Goal: Find contact information: Find contact information

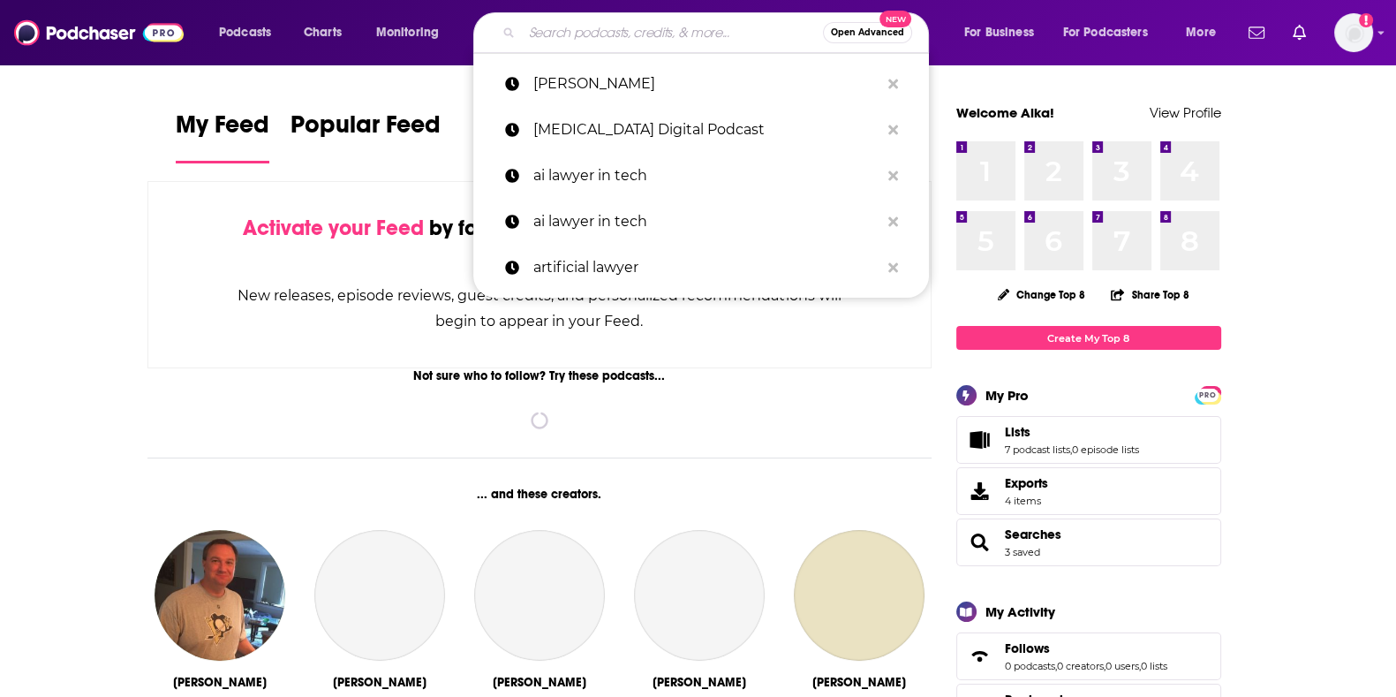
click at [555, 34] on input "Search podcasts, credits, & more..." at bounding box center [672, 33] width 301 height 28
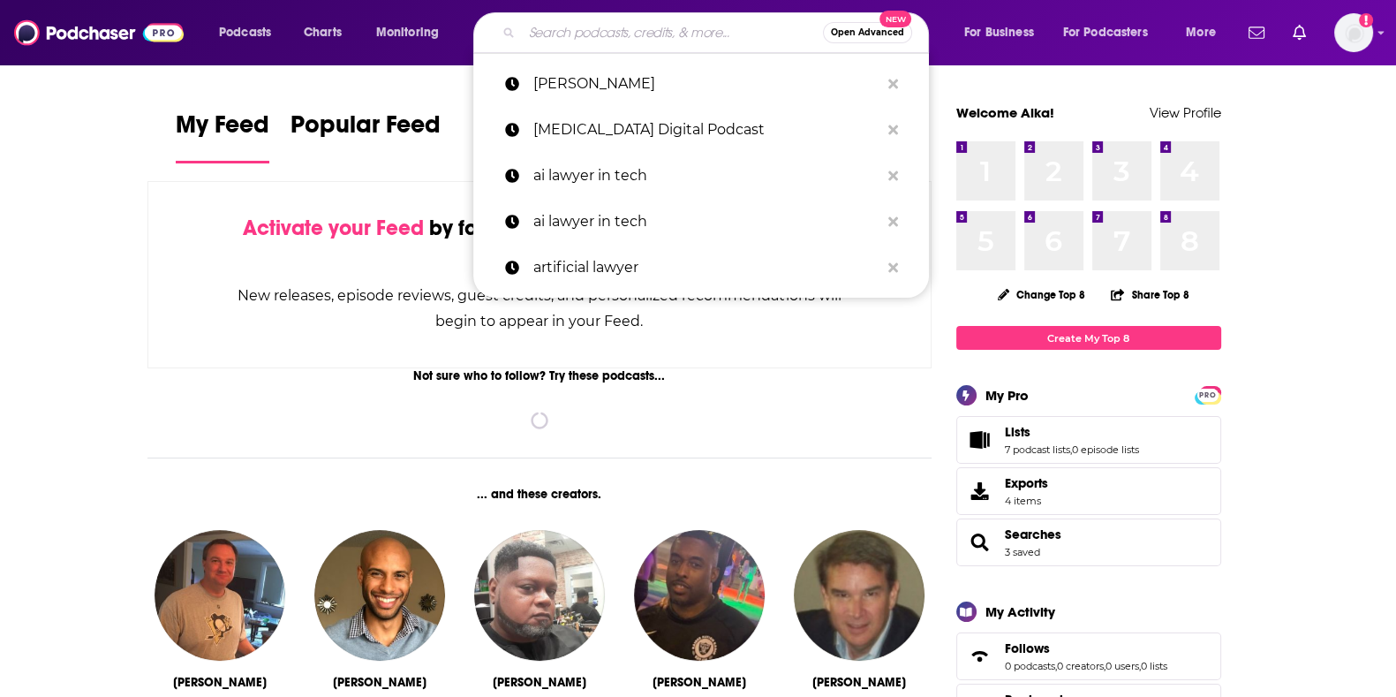
paste input "NY Business Journal [PERSON_NAME] Staff Reporter [EMAIL_ADDRESS][DOMAIN_NAME]"
type input "NY Business Journal [PERSON_NAME] Staff Reporter [EMAIL_ADDRESS][DOMAIN_NAME]"
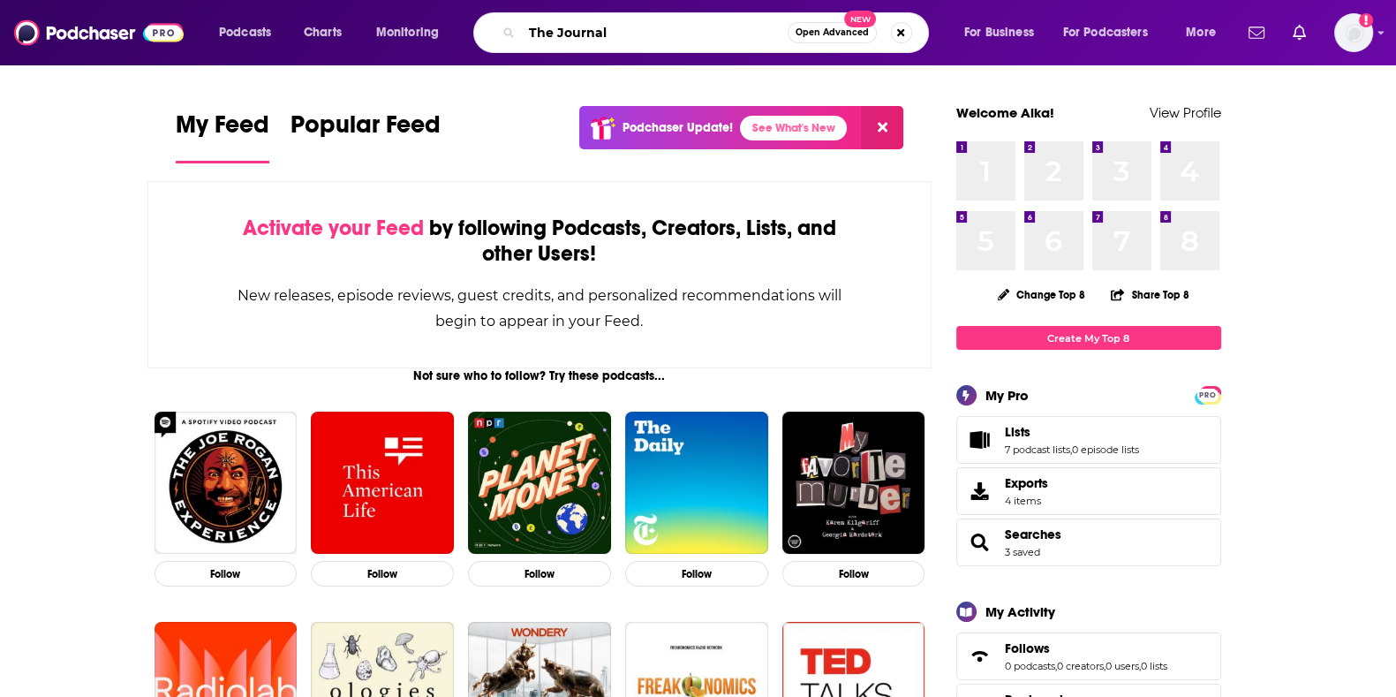
type input "The Journal"
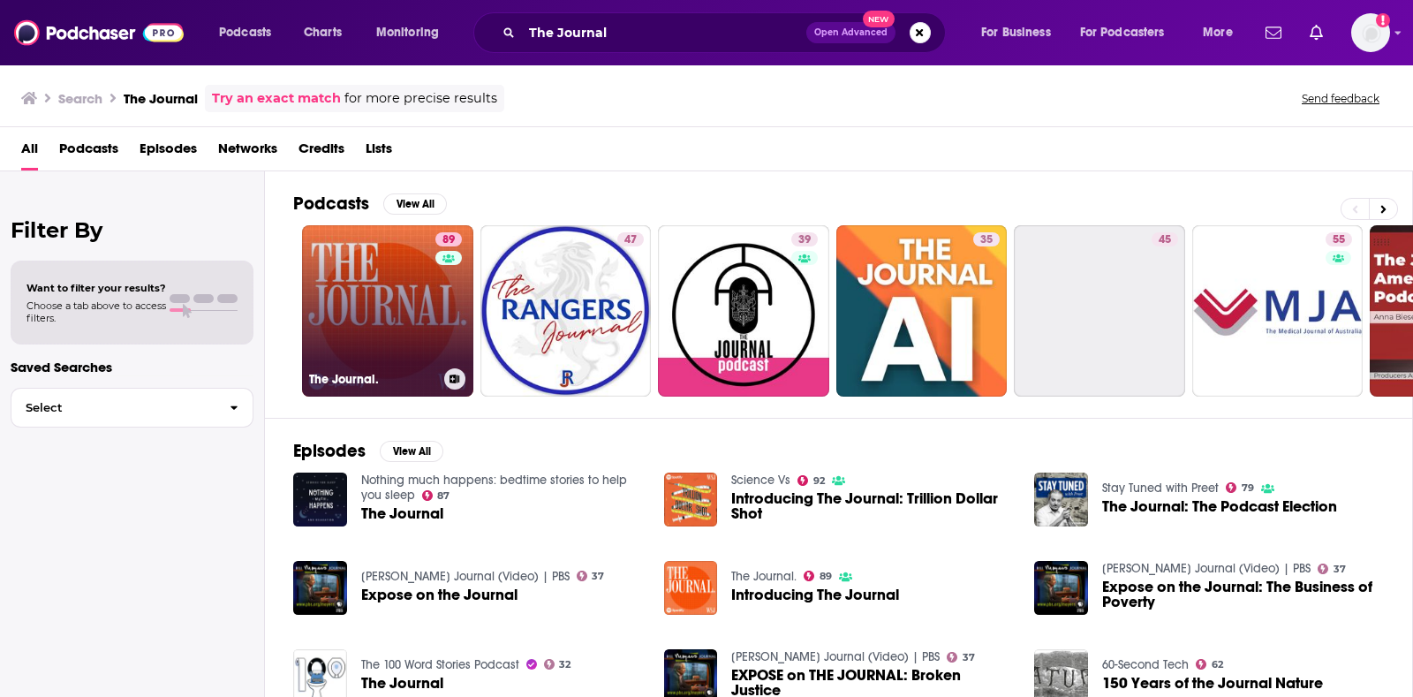
click at [376, 275] on link "89 The Journal." at bounding box center [387, 310] width 171 height 171
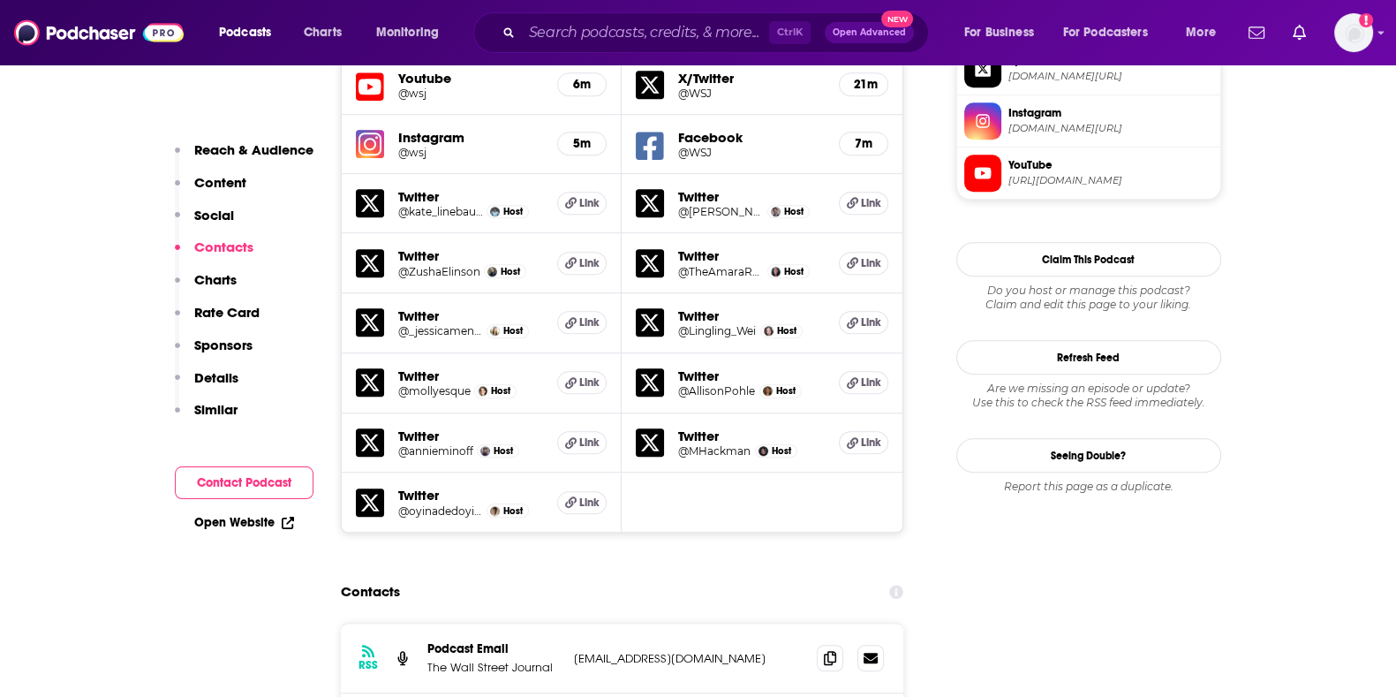
scroll to position [1869, 0]
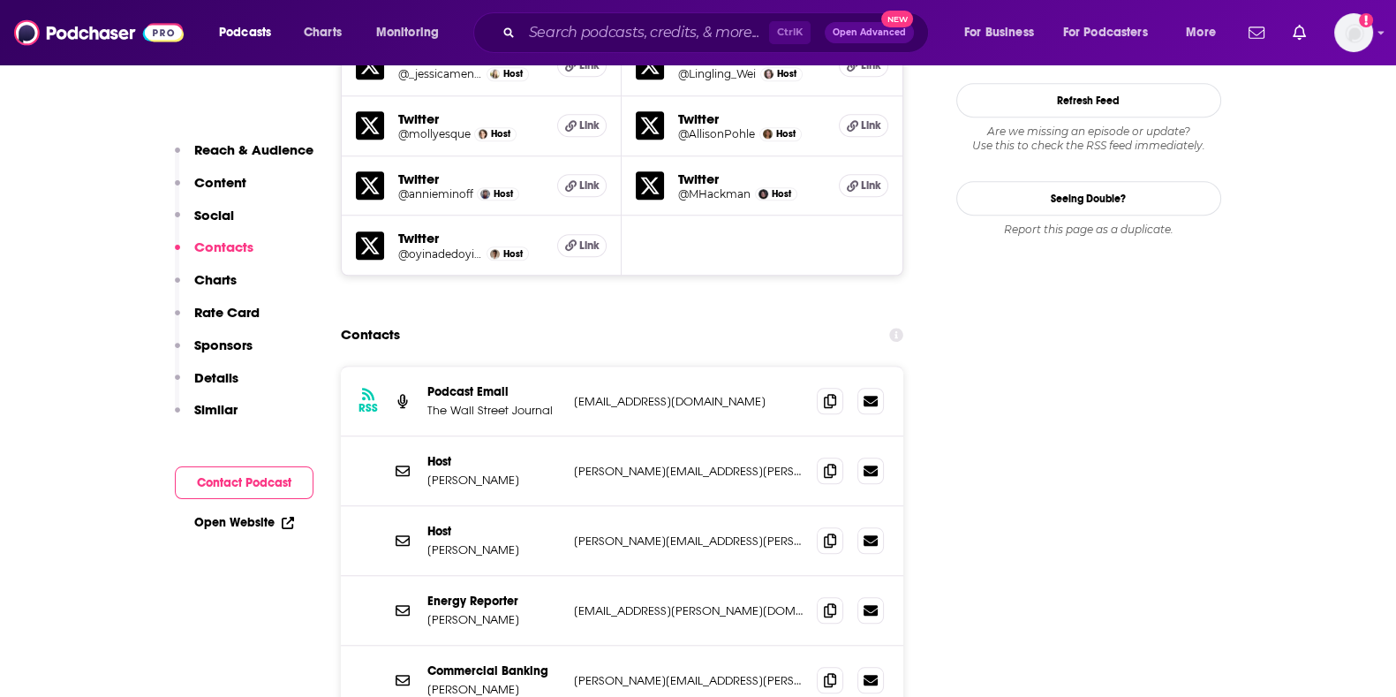
drag, startPoint x: 531, startPoint y: 364, endPoint x: 422, endPoint y: 366, distance: 108.6
click at [422, 436] on div "Host [PERSON_NAME] [PERSON_NAME][EMAIL_ADDRESS][PERSON_NAME][DOMAIN_NAME] [PERS…" at bounding box center [622, 471] width 563 height 70
copy p "[PERSON_NAME]"
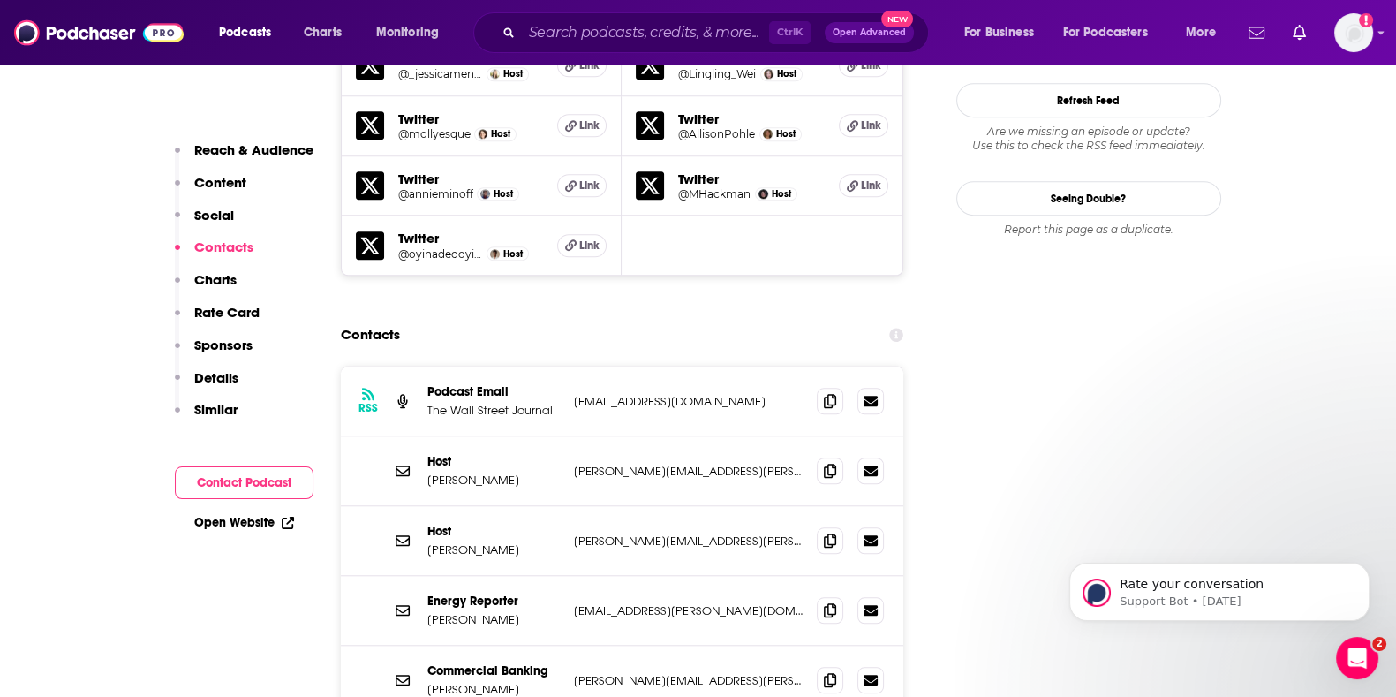
scroll to position [0, 0]
drag, startPoint x: 508, startPoint y: 448, endPoint x: 427, endPoint y: 442, distance: 80.5
click at [427, 506] on div "Host [PERSON_NAME] [PERSON_NAME][EMAIL_ADDRESS][PERSON_NAME][DOMAIN_NAME] [PERS…" at bounding box center [622, 541] width 563 height 70
copy p "[PERSON_NAME]"
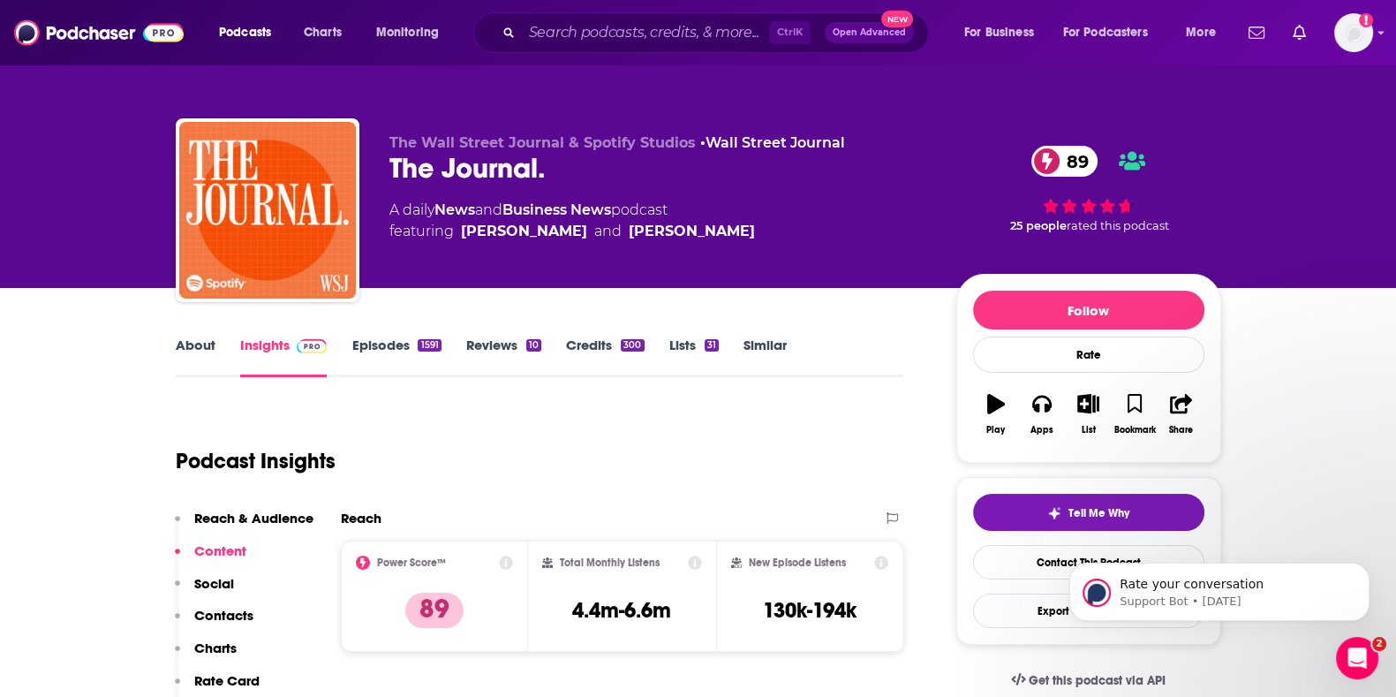
click at [371, 347] on link "Episodes 1591" at bounding box center [395, 356] width 89 height 41
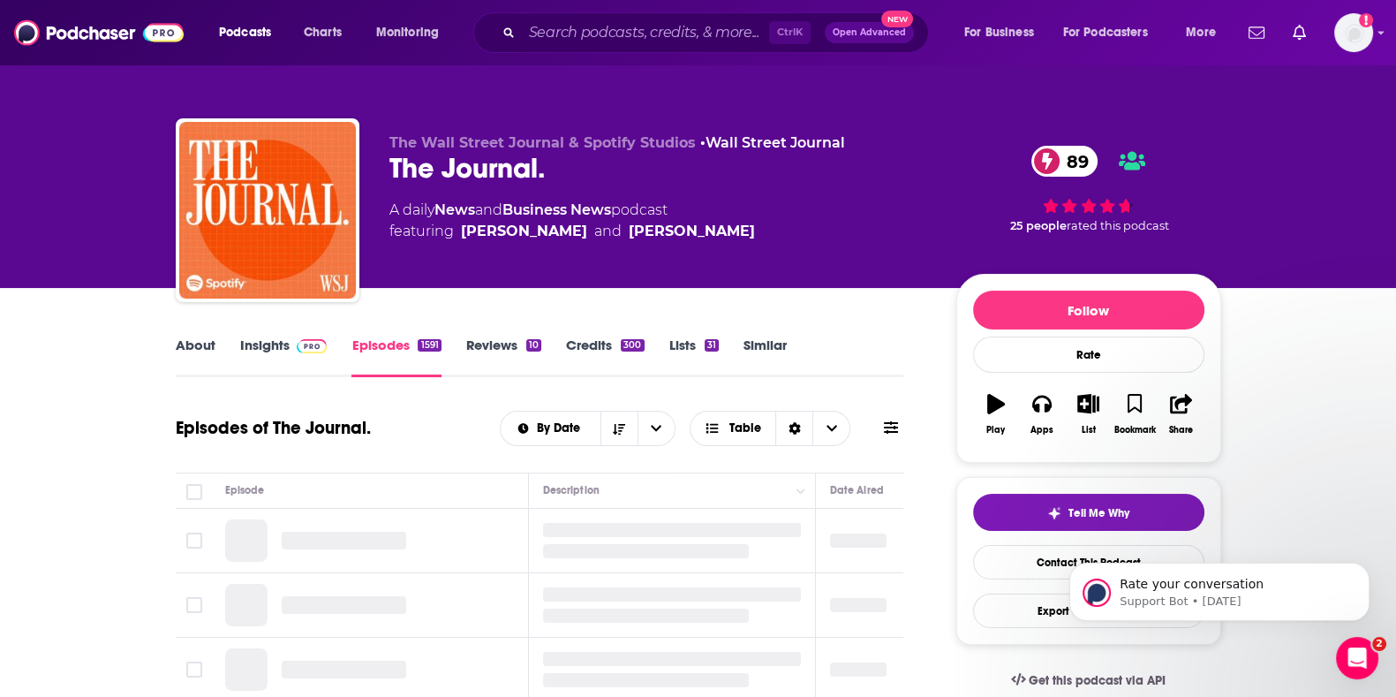
scroll to position [335, 0]
